Goal: Use online tool/utility: Utilize a website feature to perform a specific function

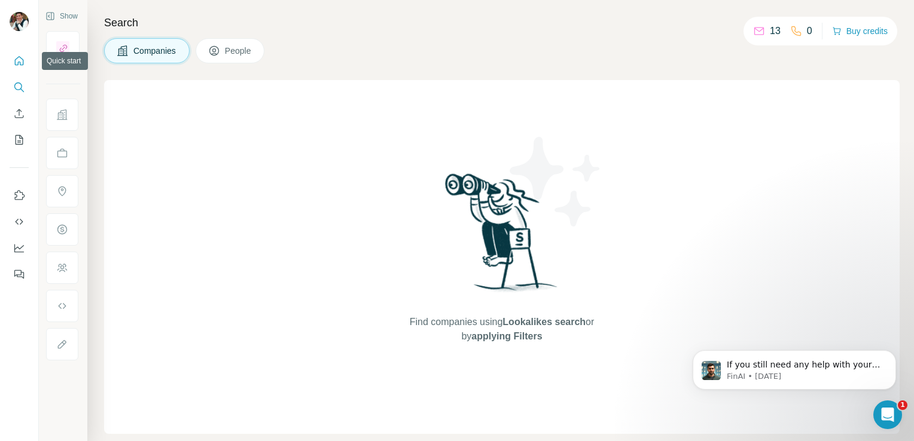
click at [17, 61] on icon "Quick start" at bounding box center [19, 61] width 12 height 12
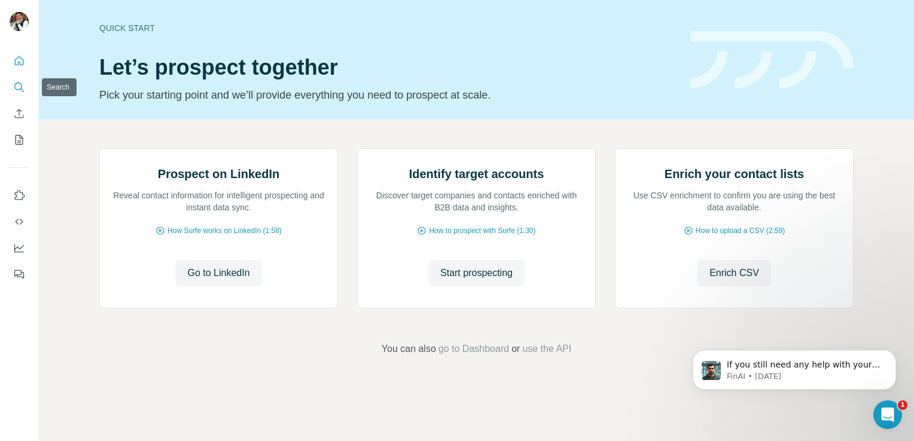
click at [17, 83] on icon "Search" at bounding box center [19, 87] width 12 height 12
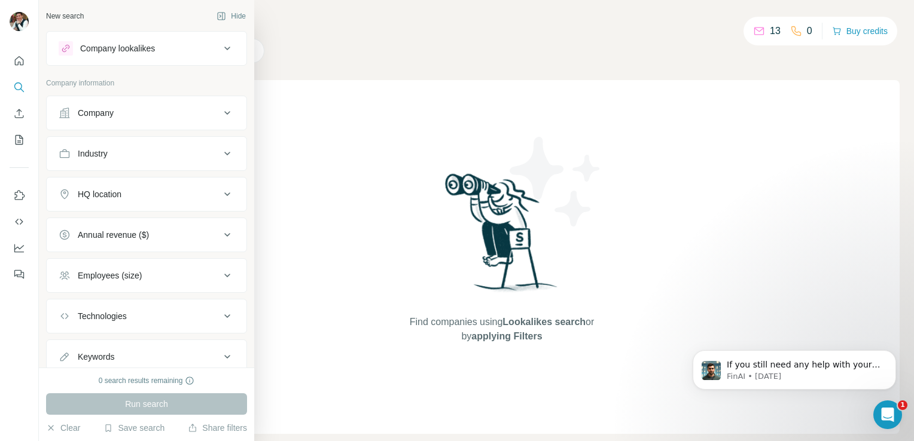
click at [129, 116] on div "Company" at bounding box center [139, 113] width 161 height 12
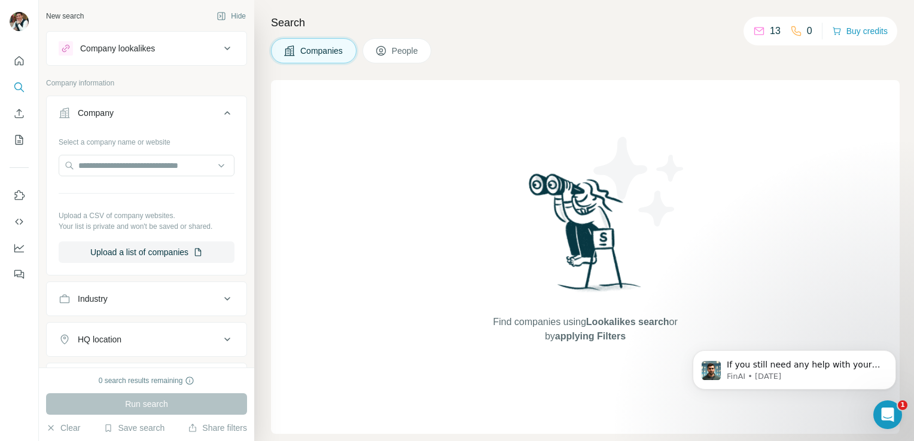
click at [119, 59] on button "Company lookalikes" at bounding box center [147, 48] width 200 height 29
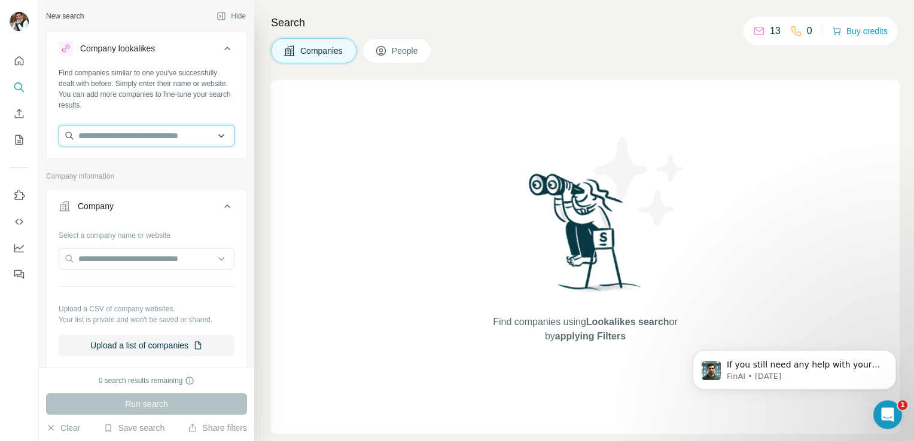
click at [127, 140] on input "text" at bounding box center [147, 136] width 176 height 22
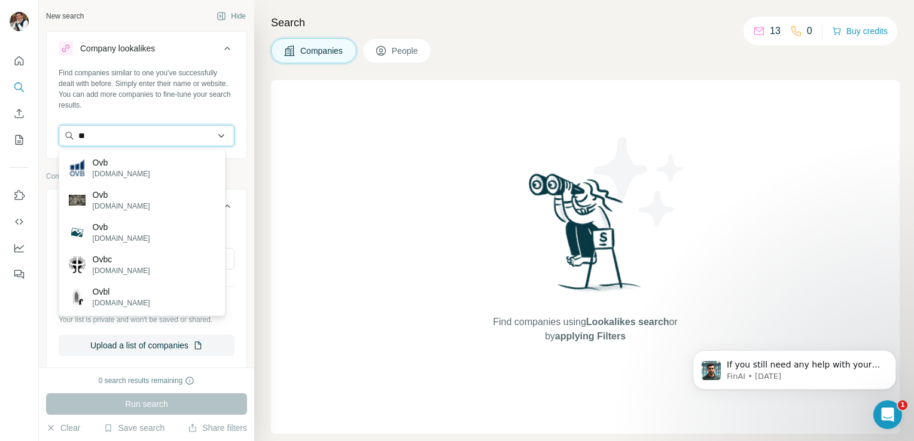
type input "*"
type input "**********"
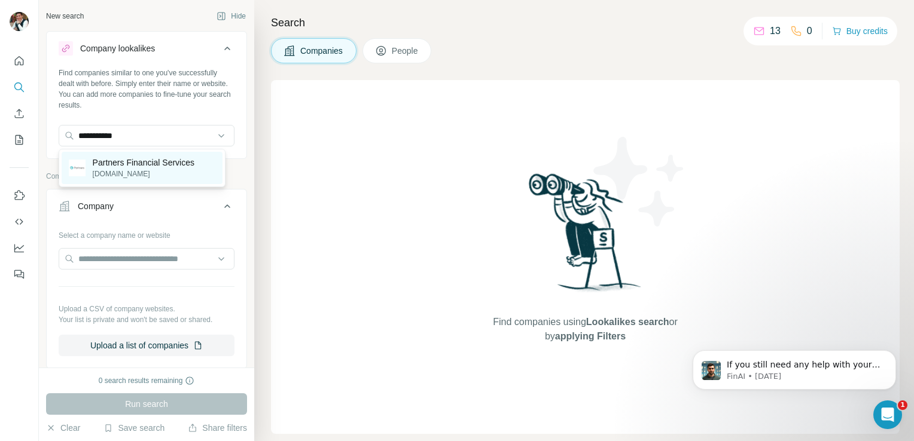
click at [135, 169] on p "[DOMAIN_NAME]" at bounding box center [144, 174] width 102 height 11
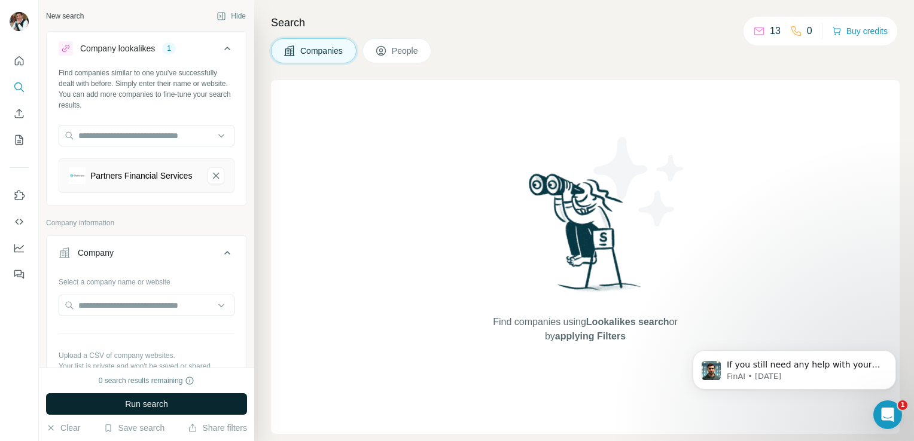
click at [166, 408] on span "Run search" at bounding box center [146, 404] width 43 height 12
